Goal: Find specific page/section: Find specific page/section

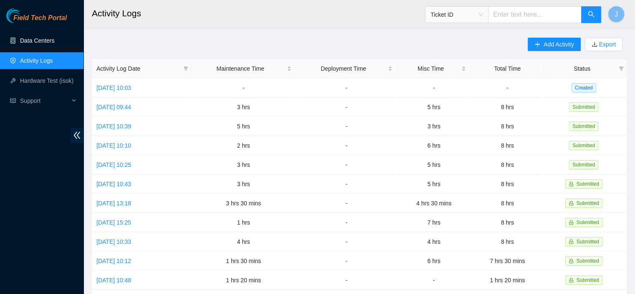
click at [39, 43] on link "Data Centers" at bounding box center [37, 40] width 34 height 7
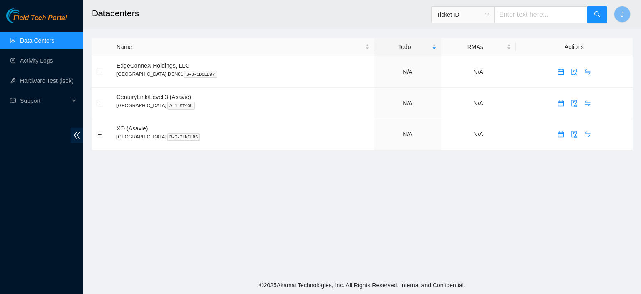
click at [39, 43] on link "Data Centers" at bounding box center [37, 40] width 34 height 7
click at [406, 71] on link "1" at bounding box center [407, 71] width 3 height 7
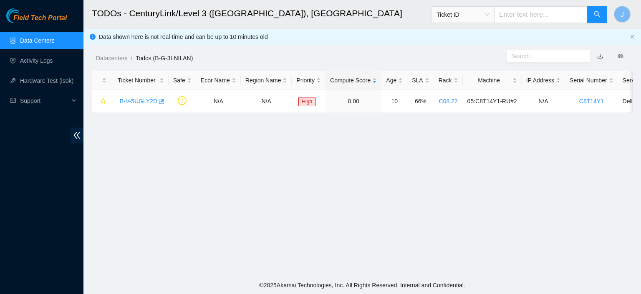
click at [35, 38] on link "Data Centers" at bounding box center [37, 40] width 34 height 7
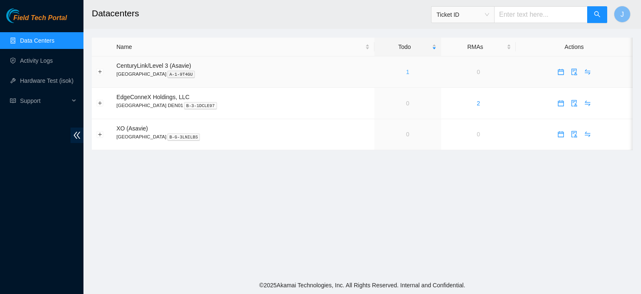
click at [406, 71] on link "1" at bounding box center [407, 71] width 3 height 7
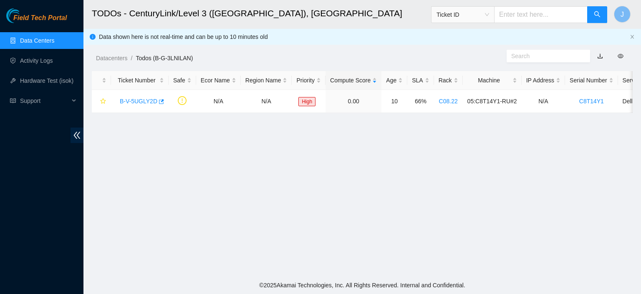
click at [54, 37] on link "Data Centers" at bounding box center [37, 40] width 34 height 7
